Goal: Task Accomplishment & Management: Use online tool/utility

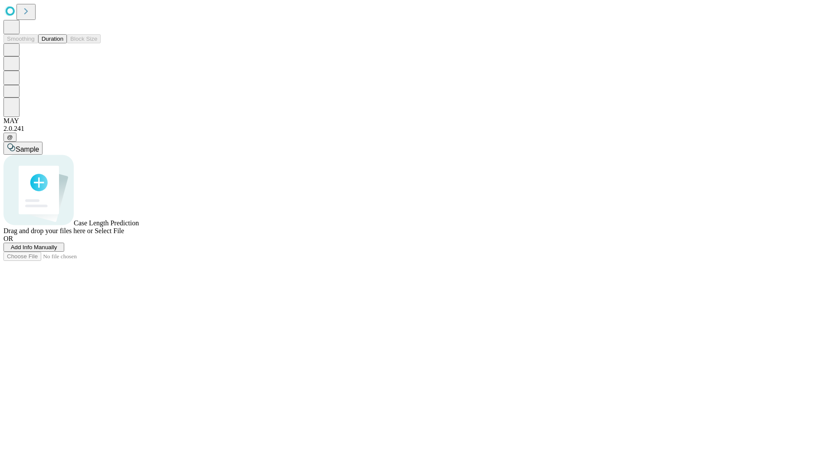
click at [63, 43] on button "Duration" at bounding box center [52, 38] width 29 height 9
click at [124, 235] on span "Select File" at bounding box center [109, 230] width 29 height 7
